Goal: Task Accomplishment & Management: Complete application form

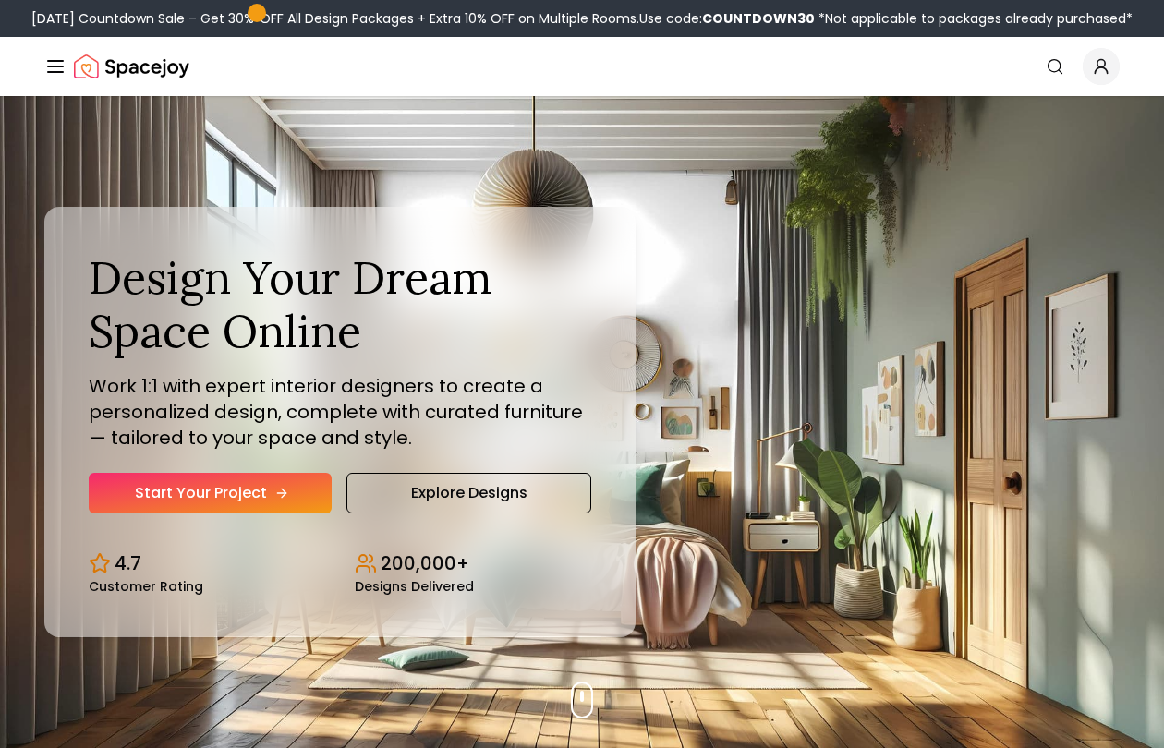
click at [274, 497] on icon "Hero section" at bounding box center [281, 493] width 15 height 15
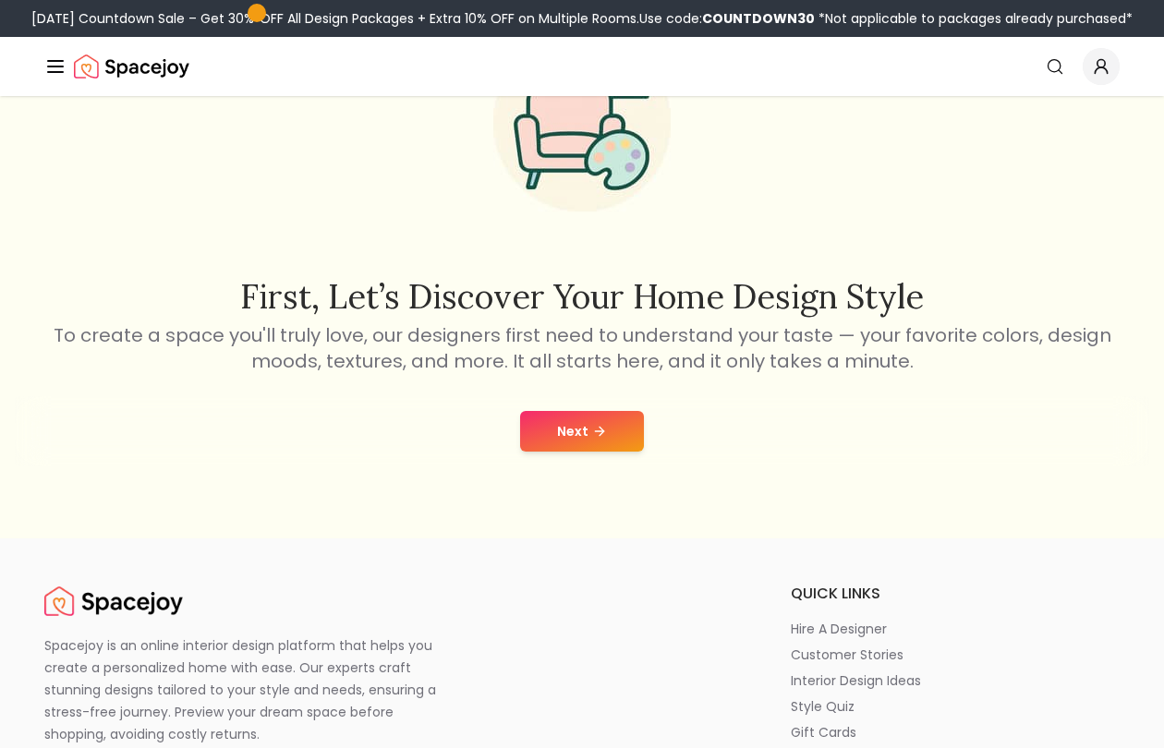
scroll to position [159, 0]
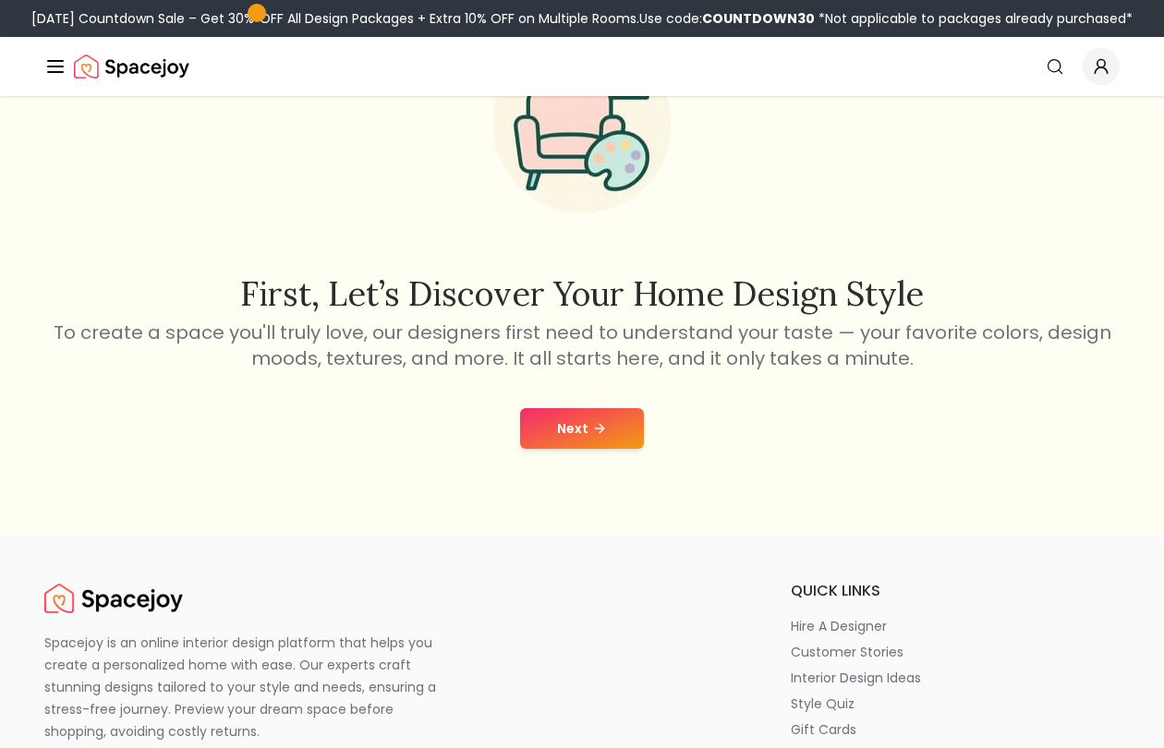
click at [607, 419] on button "Next" at bounding box center [582, 428] width 124 height 41
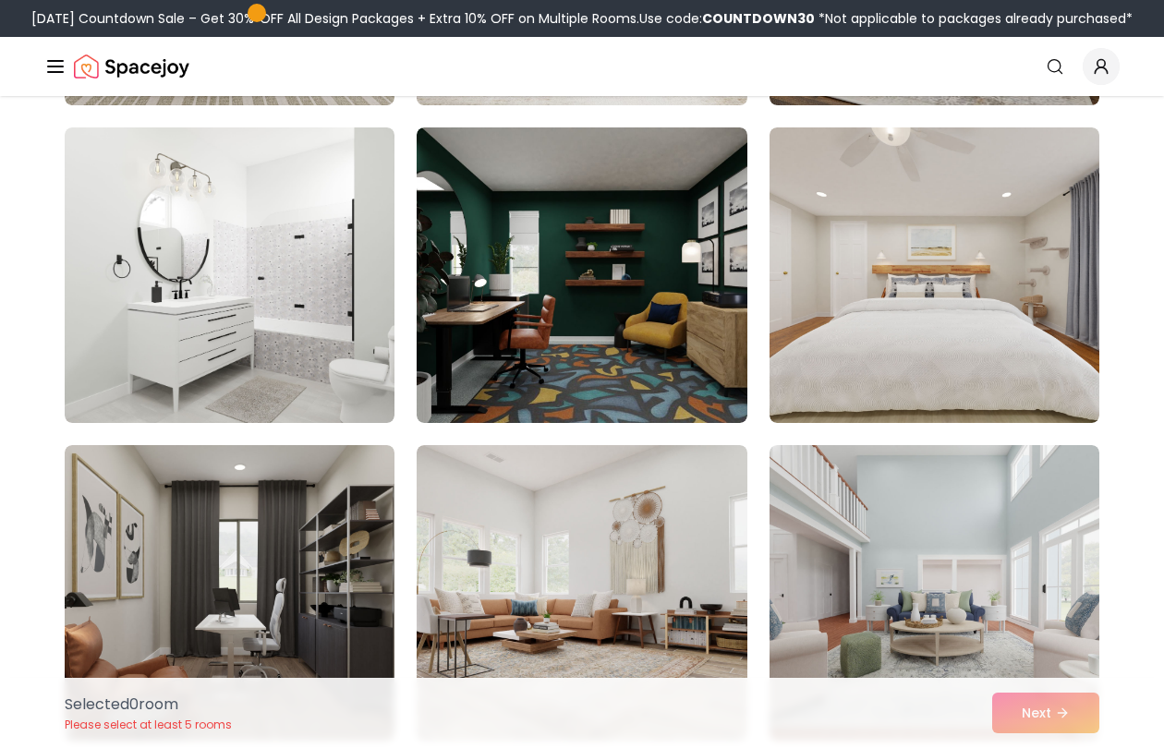
scroll to position [2305, 0]
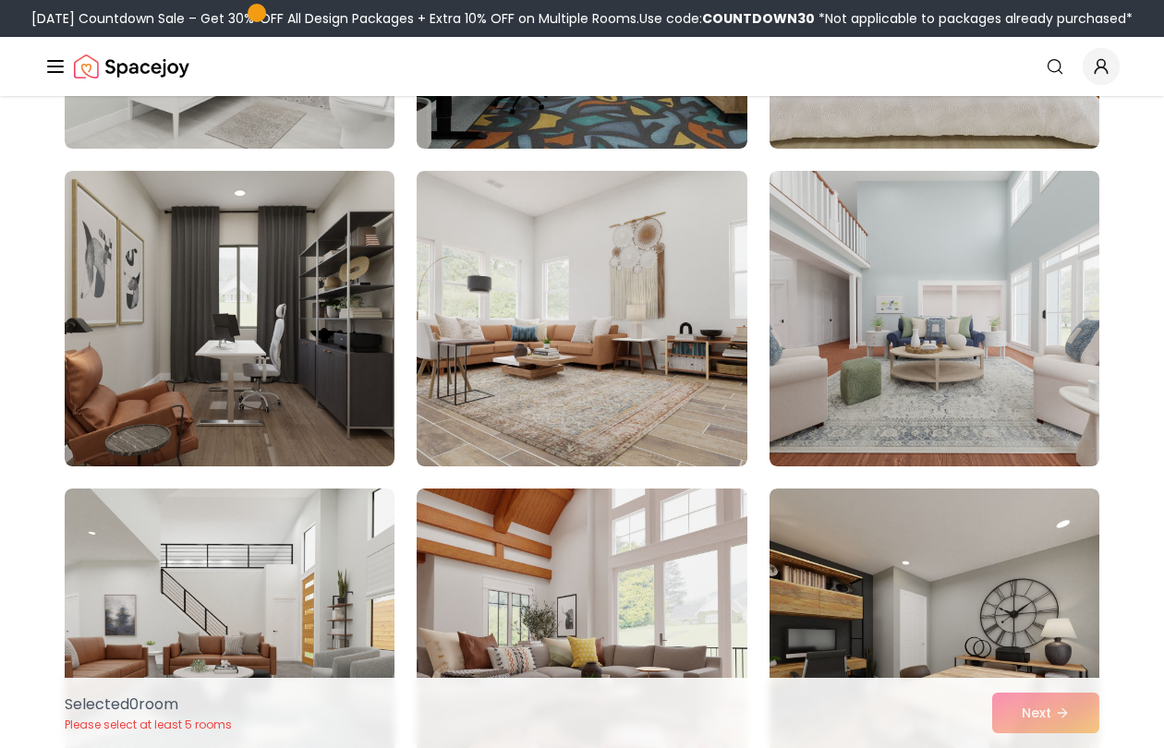
click at [1035, 715] on div "Selected 0 room Please select at least 5 rooms Next" at bounding box center [582, 713] width 1064 height 70
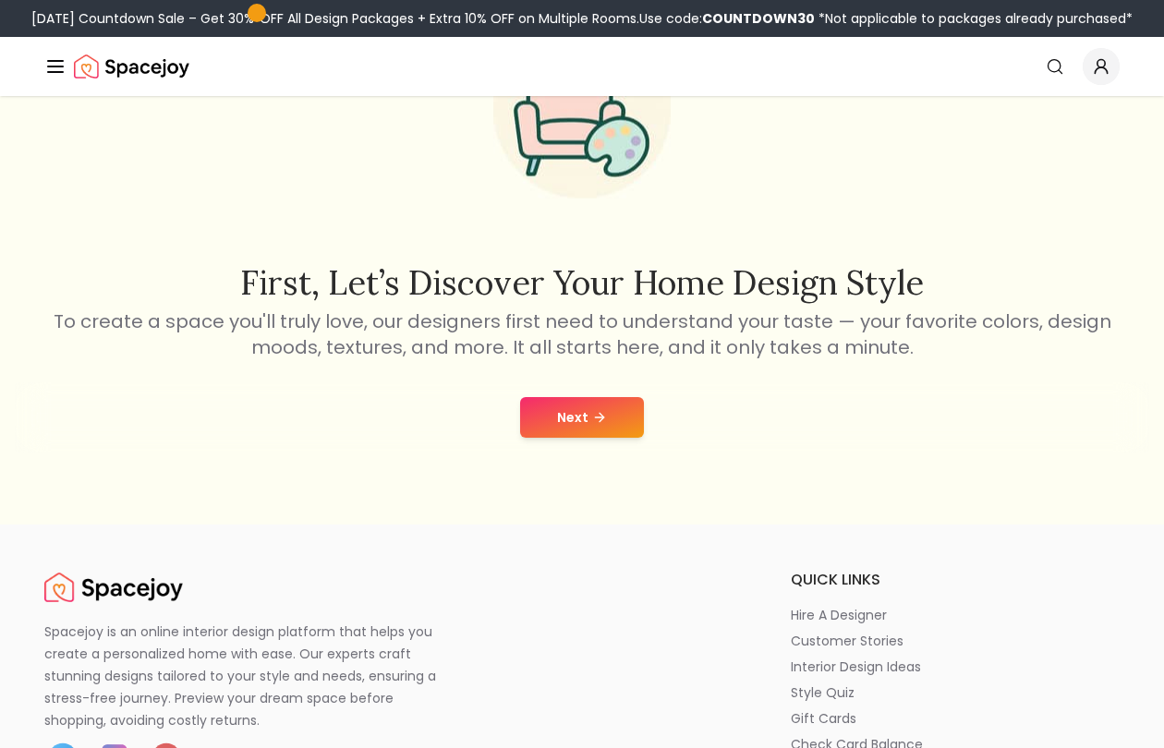
scroll to position [159, 0]
